Goal: Task Accomplishment & Management: Complete application form

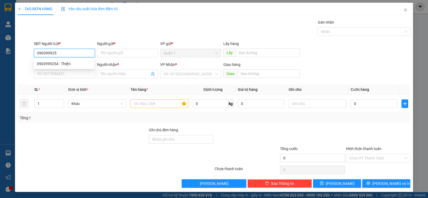
type input "0903999254"
click at [74, 64] on div "0903999254 - Thiện" at bounding box center [64, 64] width 54 height 6
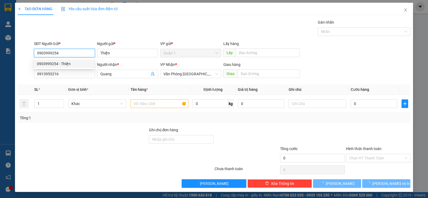
type input "Thiện"
type input "0913953216"
type input "Quang"
type input "40.000"
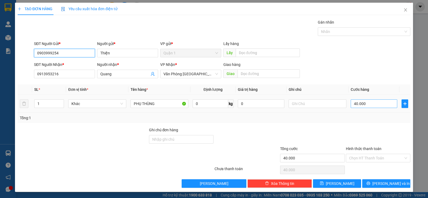
type input "0903999254"
type input "0"
type input "5"
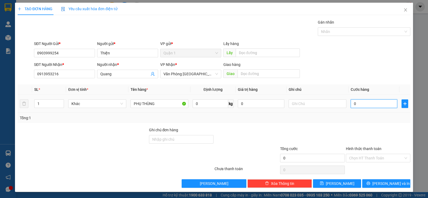
type input "5"
type input "05"
type input "50"
type input "050"
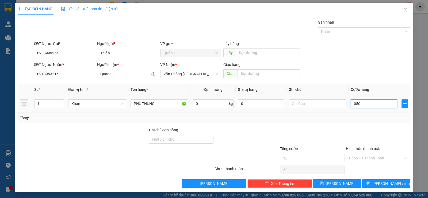
type input "500"
type input "0.500"
type input "5.000"
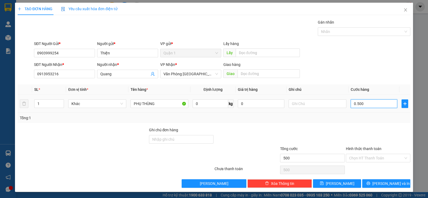
type input "05.000"
type input "50.000"
click at [353, 159] on input "Hình thức thanh toán" at bounding box center [376, 158] width 54 height 8
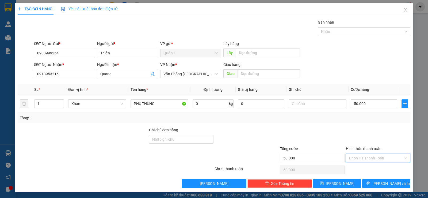
click at [353, 159] on input "Hình thức thanh toán" at bounding box center [376, 158] width 54 height 8
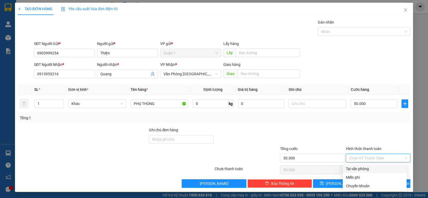
click at [368, 171] on div "Tại văn phòng" at bounding box center [374, 169] width 57 height 6
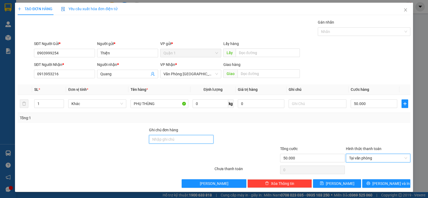
click at [187, 139] on input "Ghi chú đơn hàng" at bounding box center [181, 139] width 64 height 9
click at [367, 157] on span "Tại văn phòng" at bounding box center [378, 158] width 58 height 8
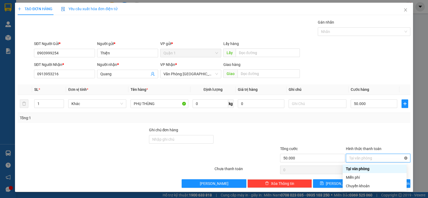
type input "50.000"
click at [254, 148] on div at bounding box center [247, 154] width 66 height 19
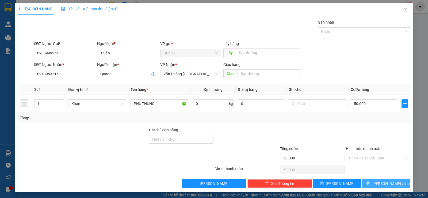
click at [374, 181] on button "Lưu và In" at bounding box center [386, 183] width 48 height 9
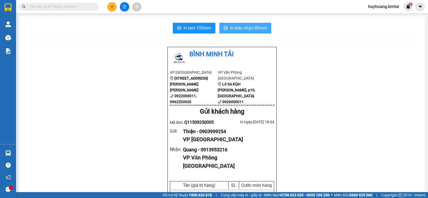
click at [243, 28] on span "In biên nhận 80mm" at bounding box center [248, 28] width 37 height 7
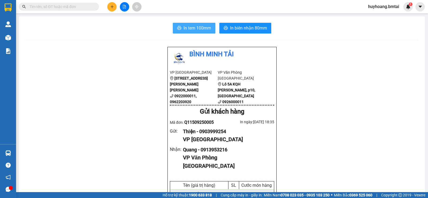
click at [185, 26] on span "In tem 100mm" at bounding box center [197, 28] width 28 height 7
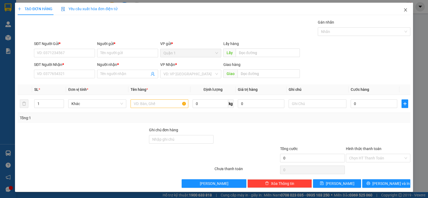
click at [403, 7] on span "Close" at bounding box center [405, 10] width 15 height 15
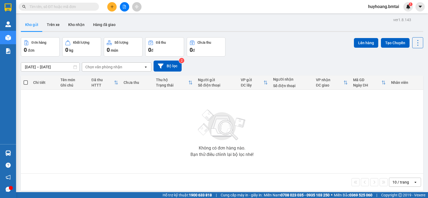
scroll to position [3, 0]
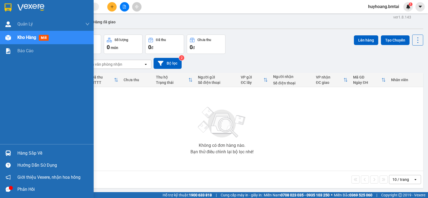
click at [20, 3] on img at bounding box center [30, 7] width 27 height 8
click at [21, 3] on img at bounding box center [30, 7] width 27 height 8
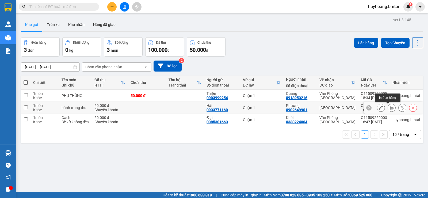
click at [390, 109] on icon at bounding box center [392, 108] width 4 height 4
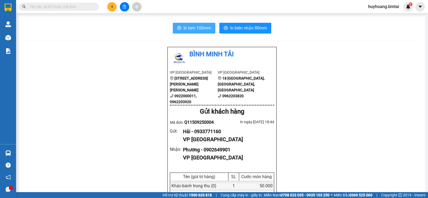
click at [190, 25] on span "In tem 100mm" at bounding box center [197, 28] width 28 height 7
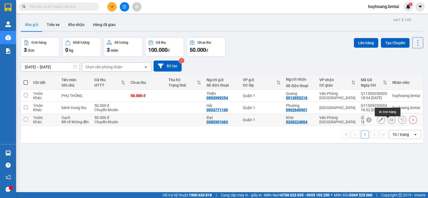
click at [390, 121] on icon at bounding box center [392, 120] width 4 height 4
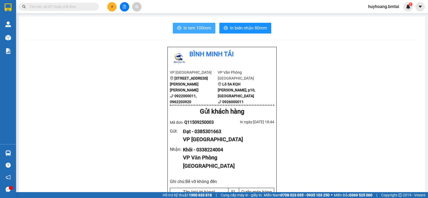
click at [202, 25] on span "In tem 100mm" at bounding box center [197, 28] width 28 height 7
